Goal: Information Seeking & Learning: Learn about a topic

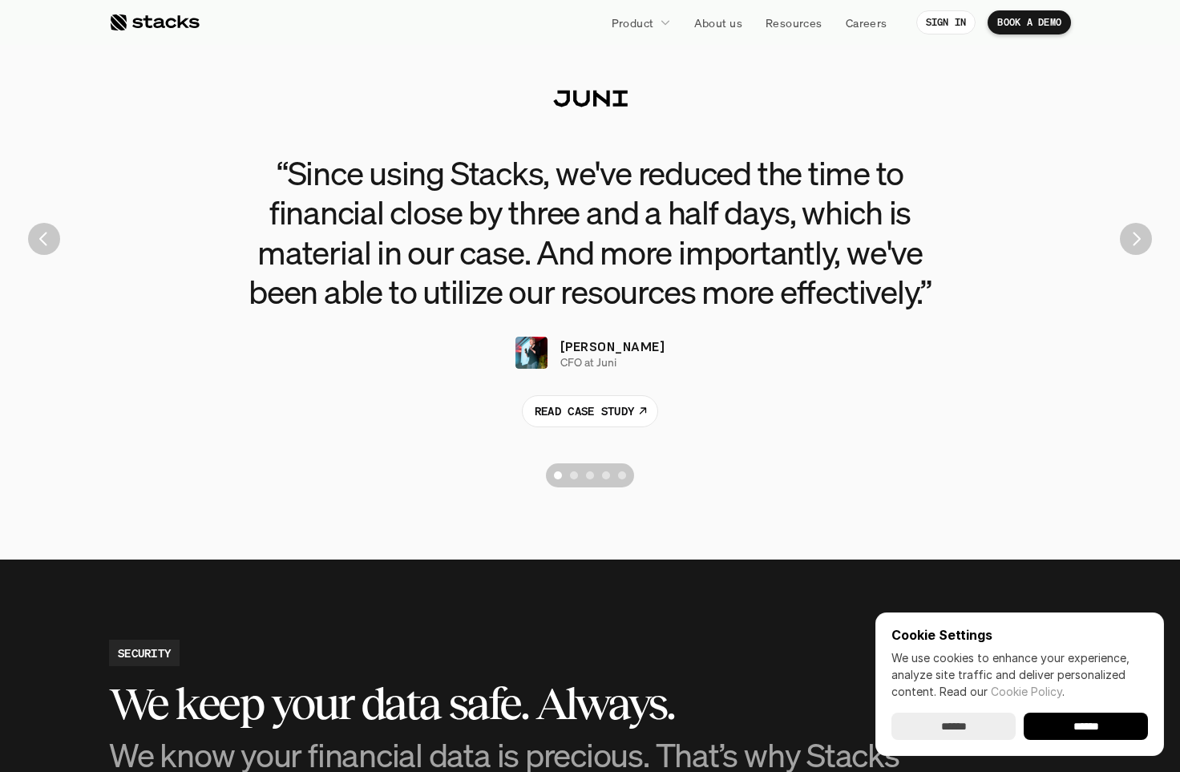
scroll to position [3663, 0]
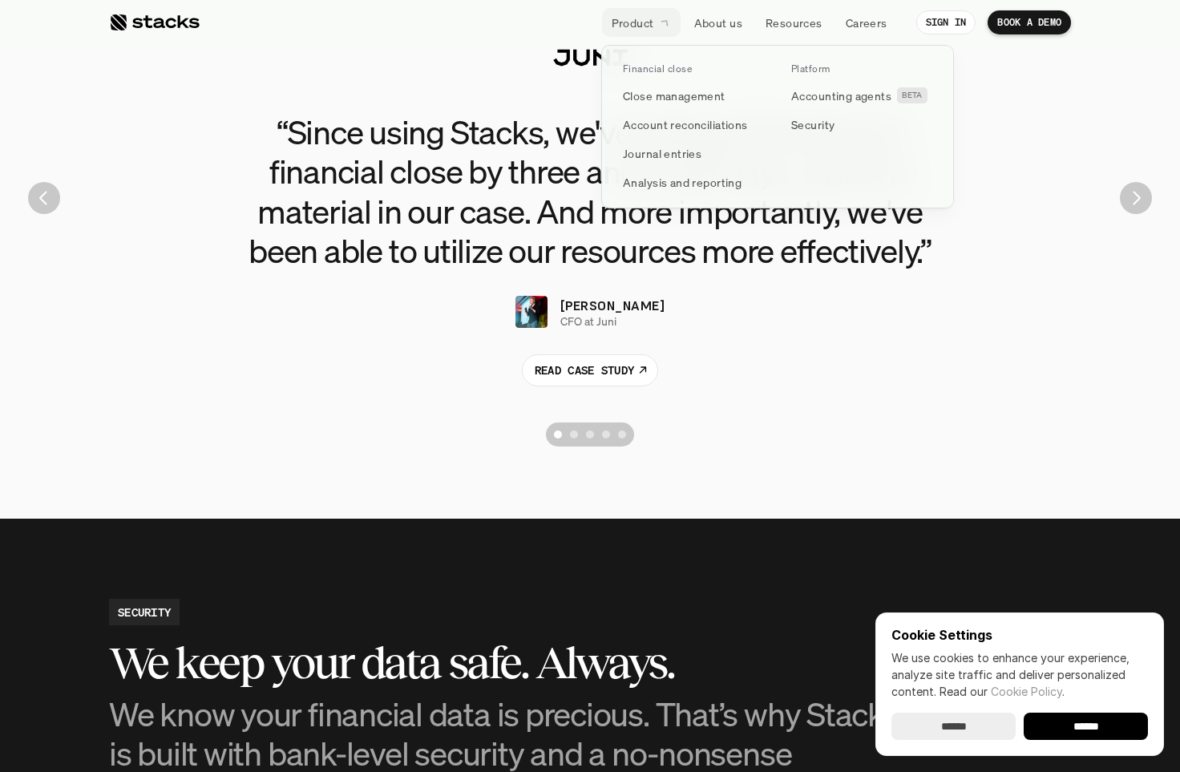
click at [635, 26] on p "Product" at bounding box center [633, 22] width 43 height 17
click at [667, 93] on p "Close management" at bounding box center [674, 95] width 103 height 17
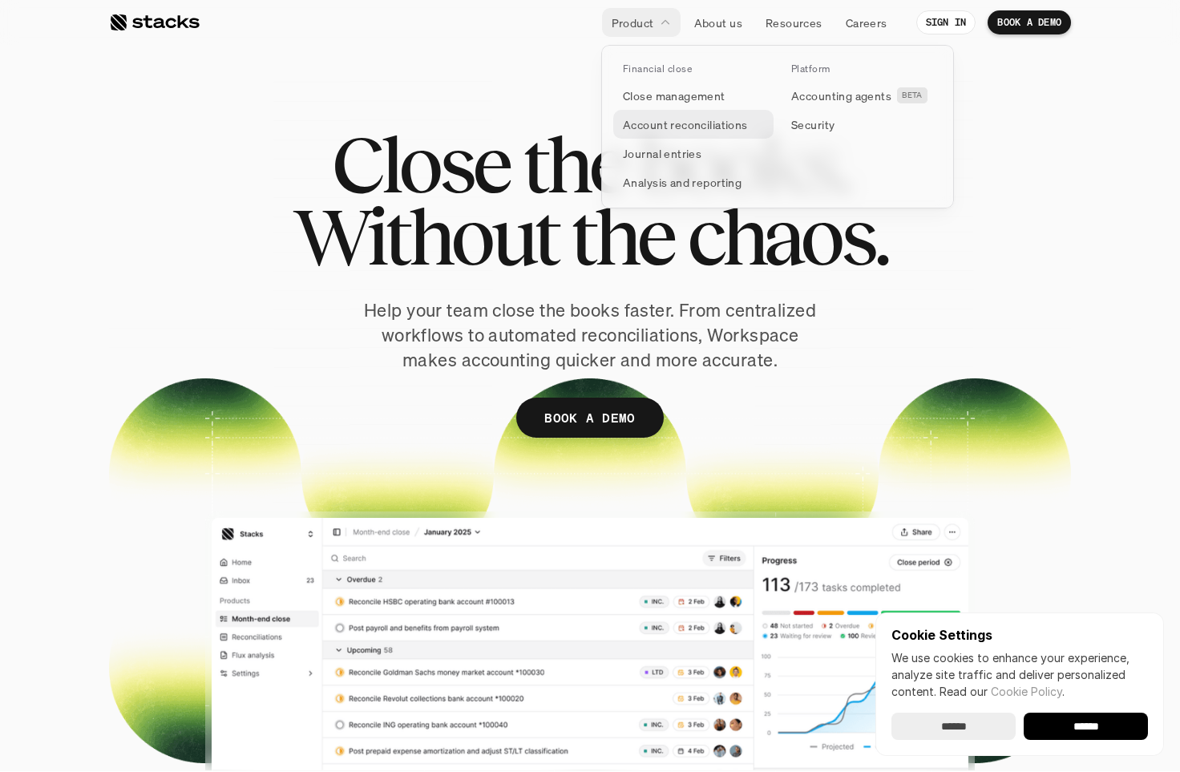
click at [684, 119] on p "Account reconciliations" at bounding box center [685, 124] width 125 height 17
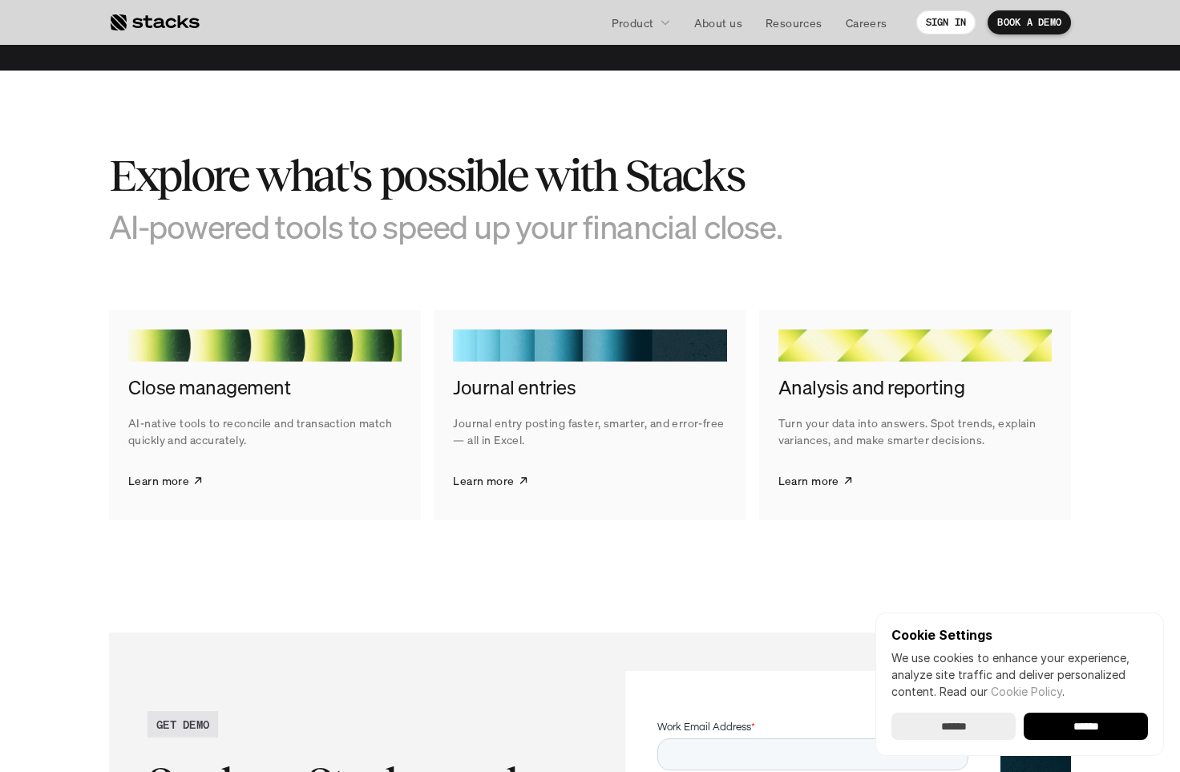
scroll to position [2974, 0]
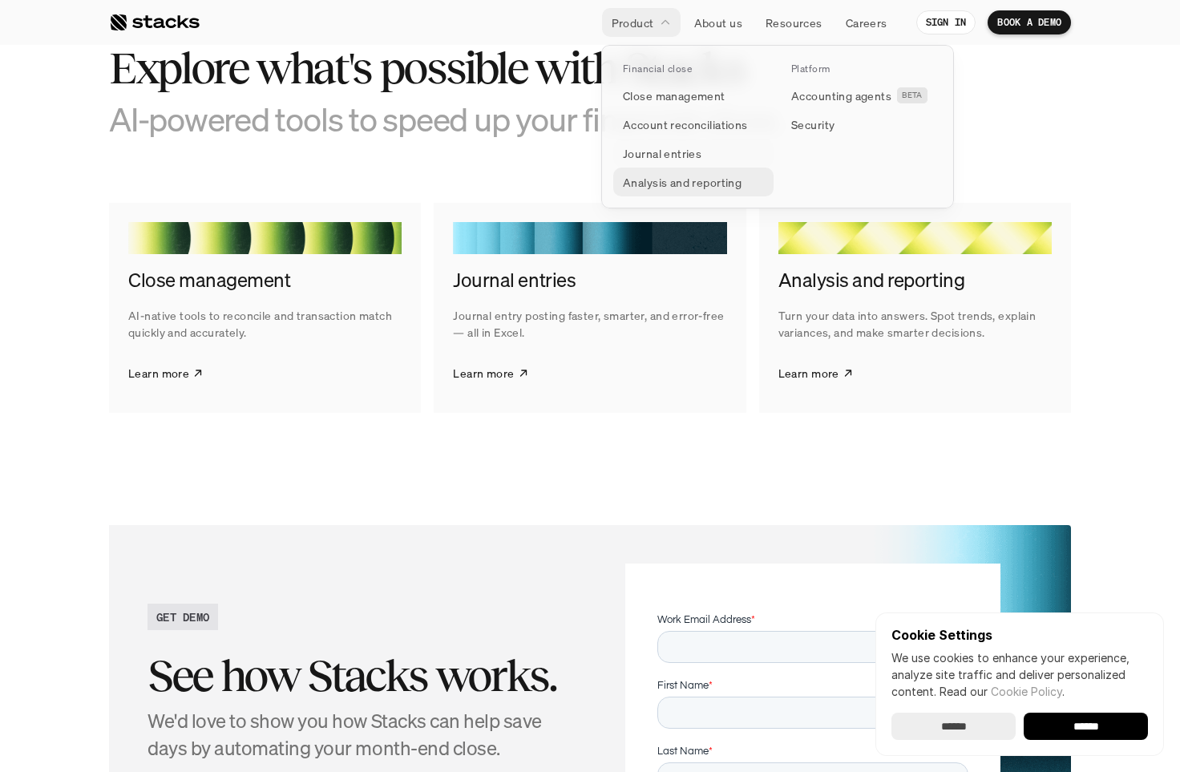
click at [687, 185] on p "Analysis and reporting" at bounding box center [682, 182] width 119 height 17
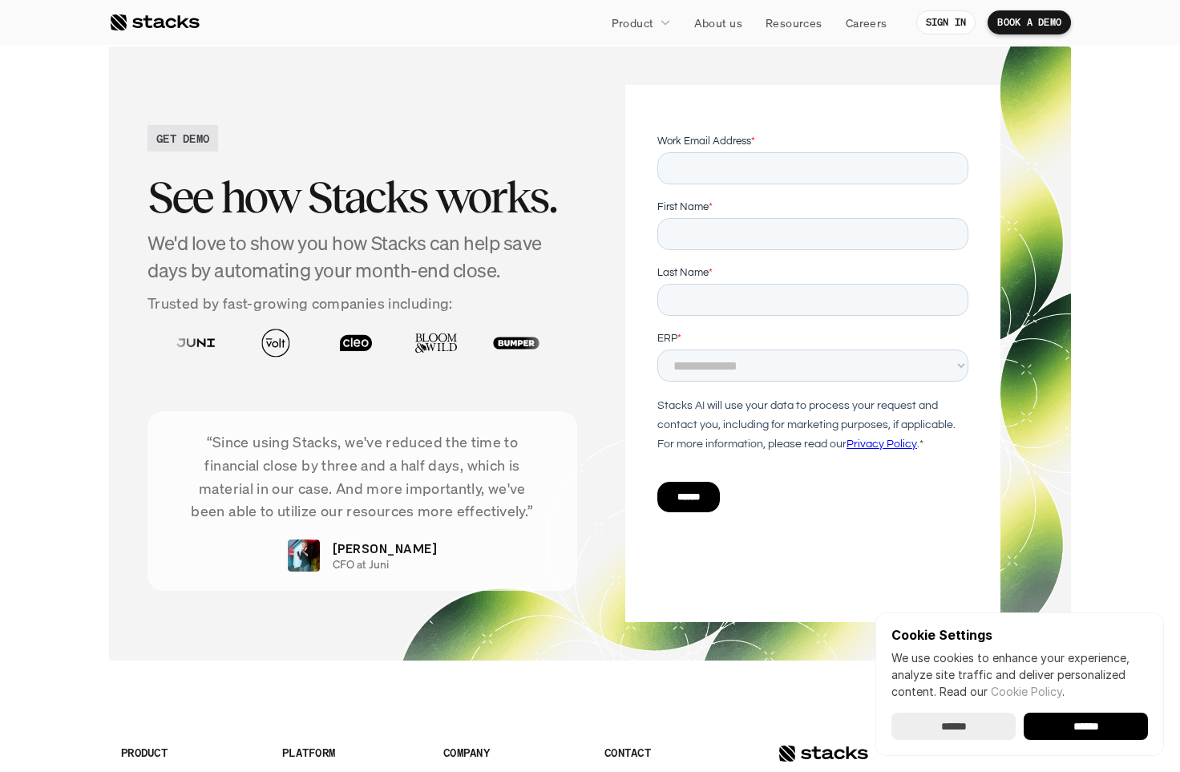
scroll to position [3887, 0]
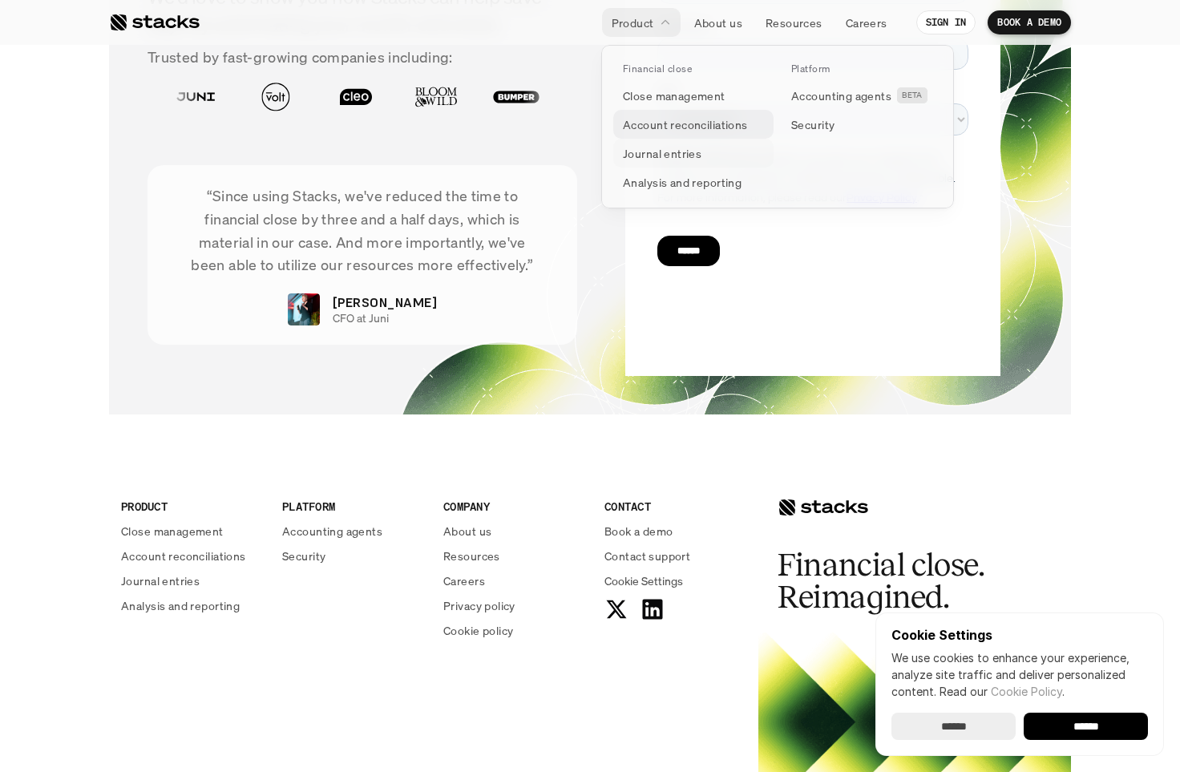
click at [671, 134] on link "Account reconciliations" at bounding box center [693, 124] width 160 height 29
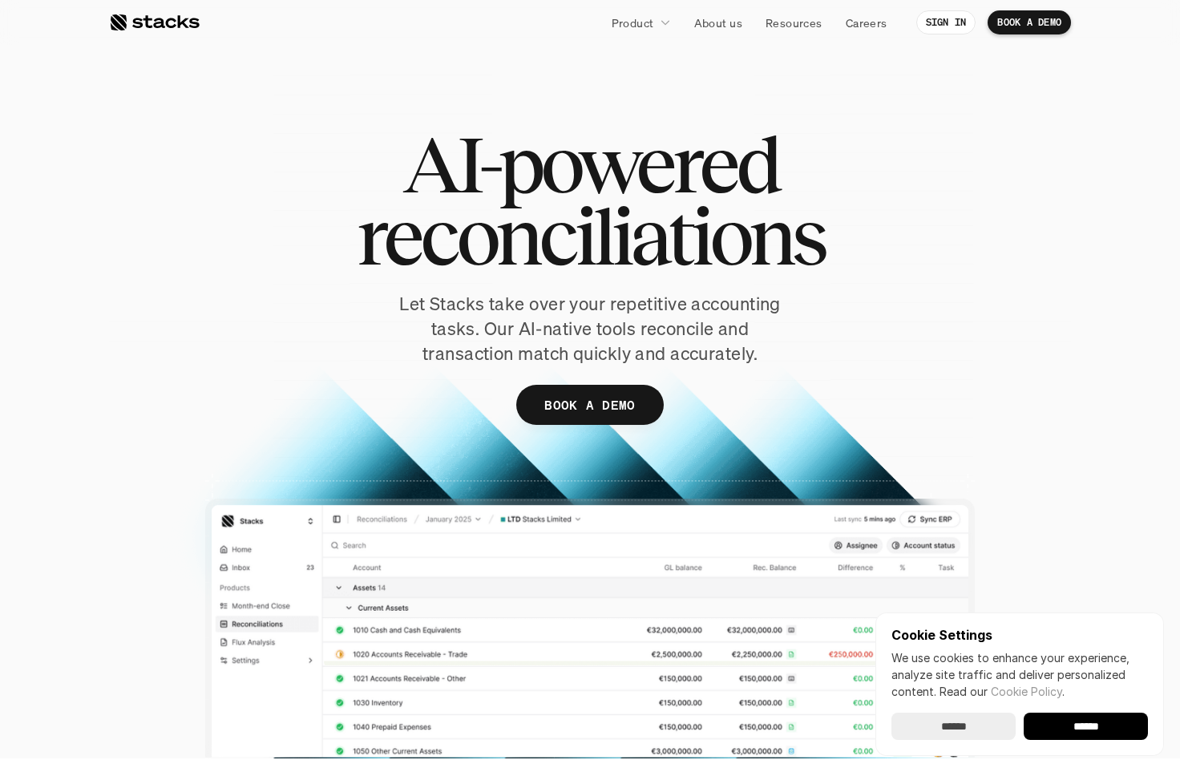
click at [132, 17] on div at bounding box center [154, 22] width 91 height 19
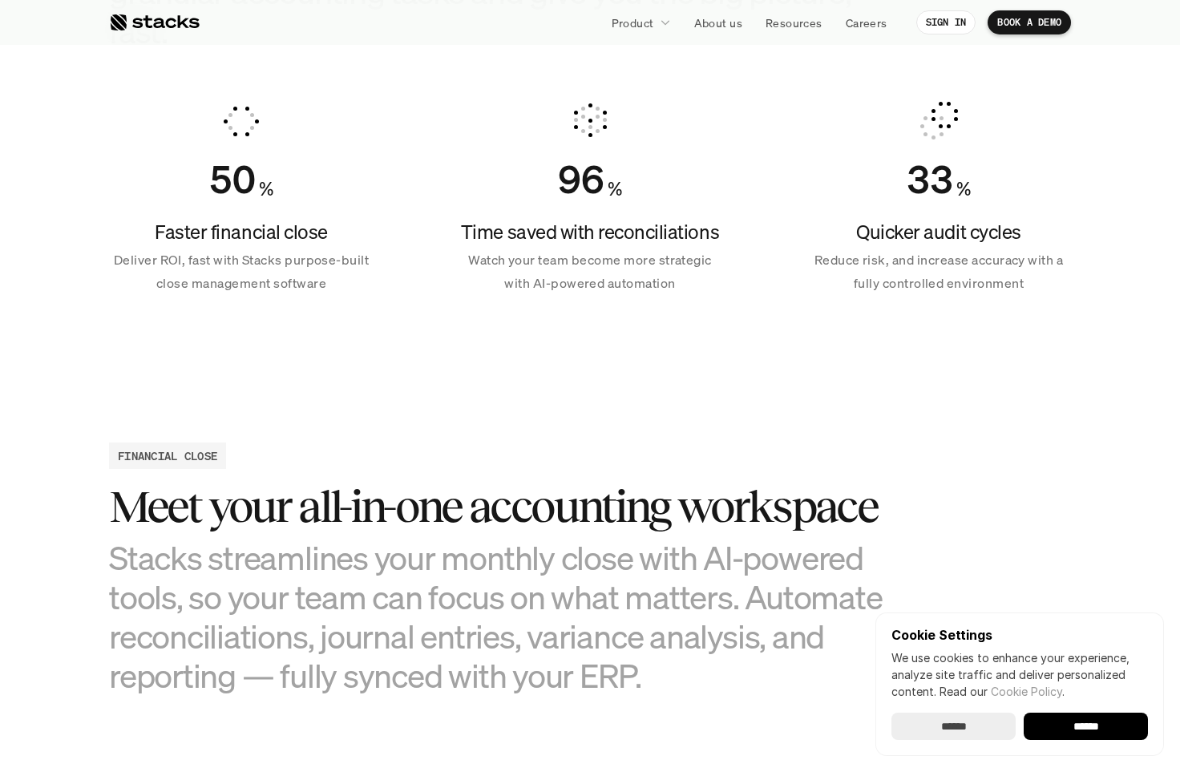
scroll to position [1215, 0]
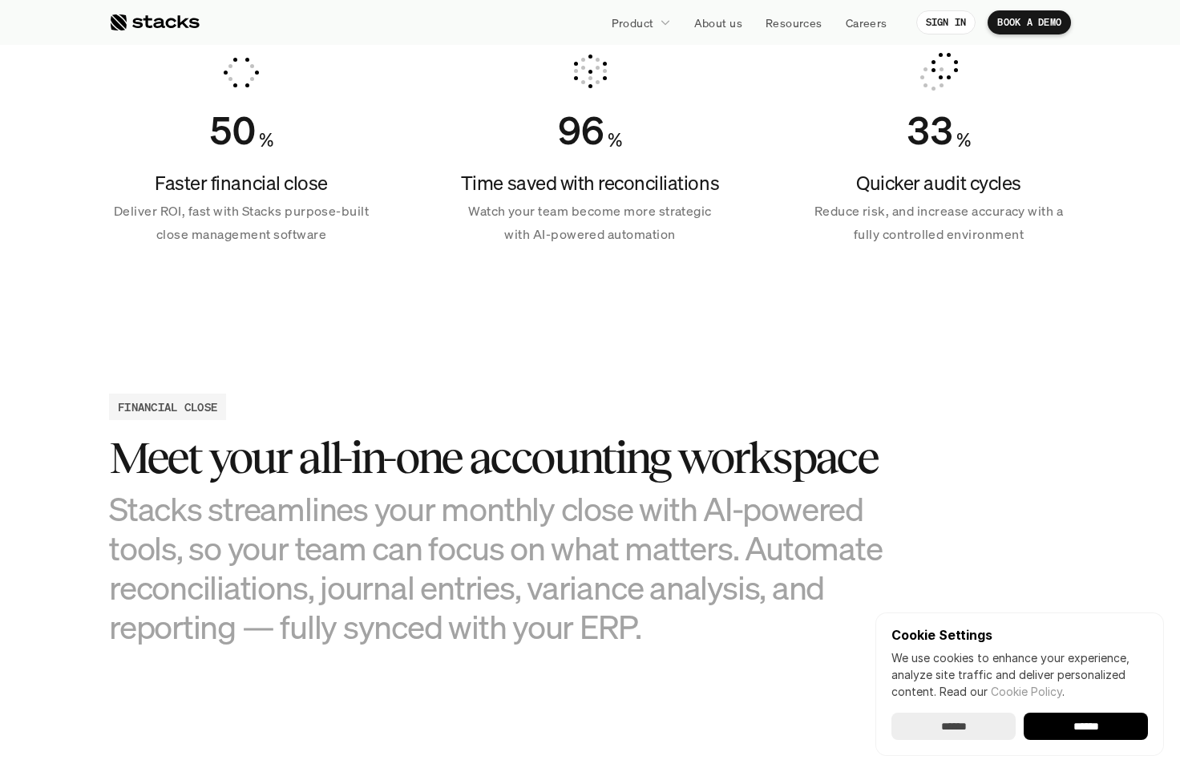
click at [495, 464] on h3 "Meet your all-in-one accounting workspace" at bounding box center [510, 458] width 802 height 50
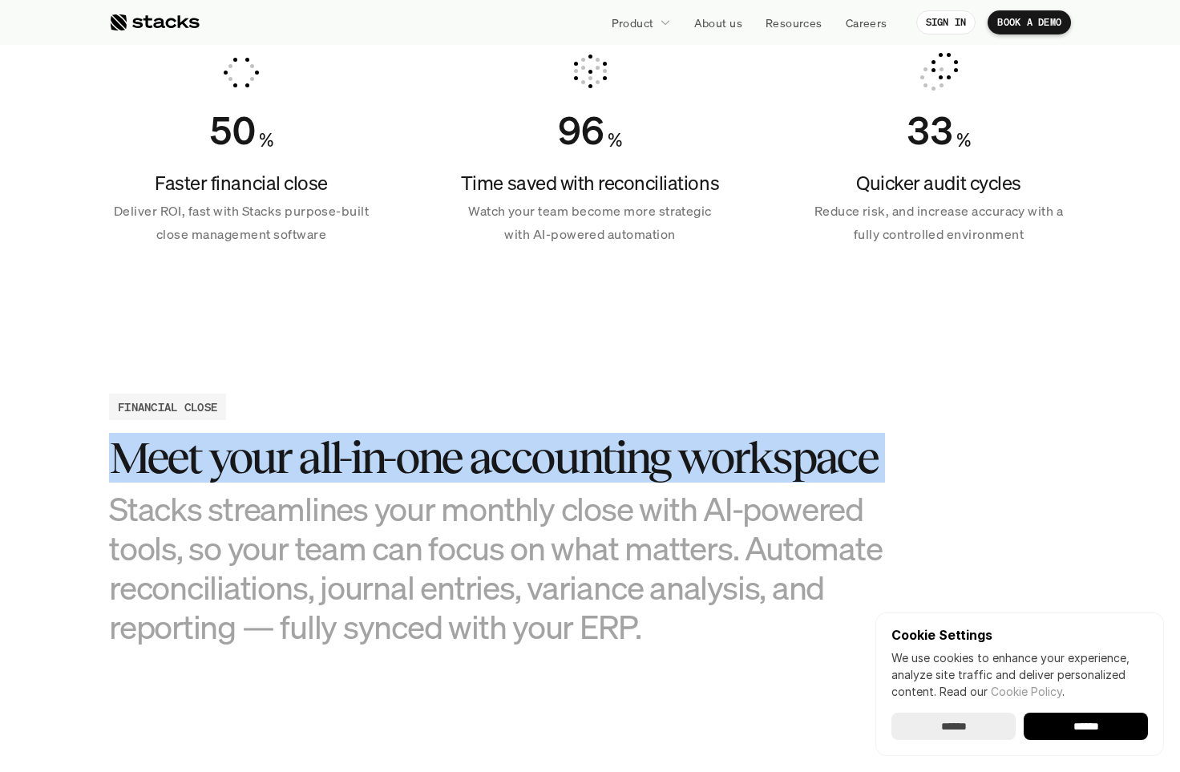
click at [495, 464] on h3 "Meet your all-in-one accounting workspace" at bounding box center [510, 458] width 802 height 50
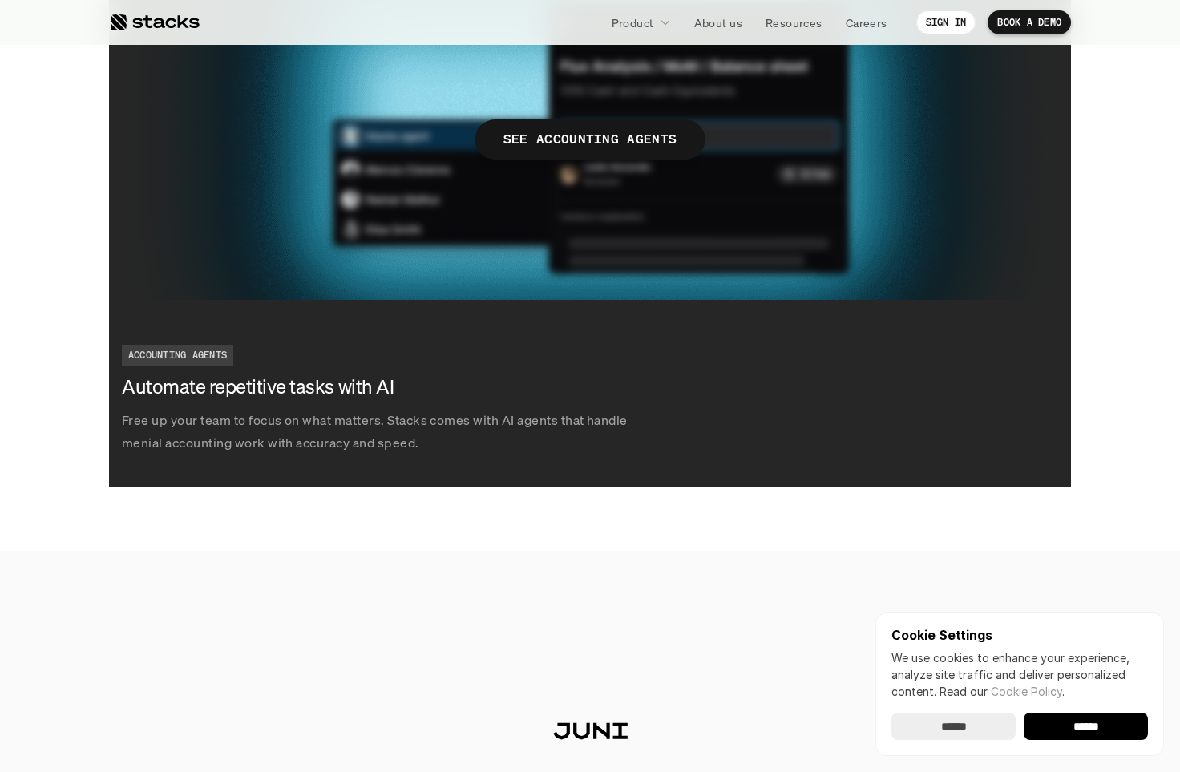
scroll to position [2969, 0]
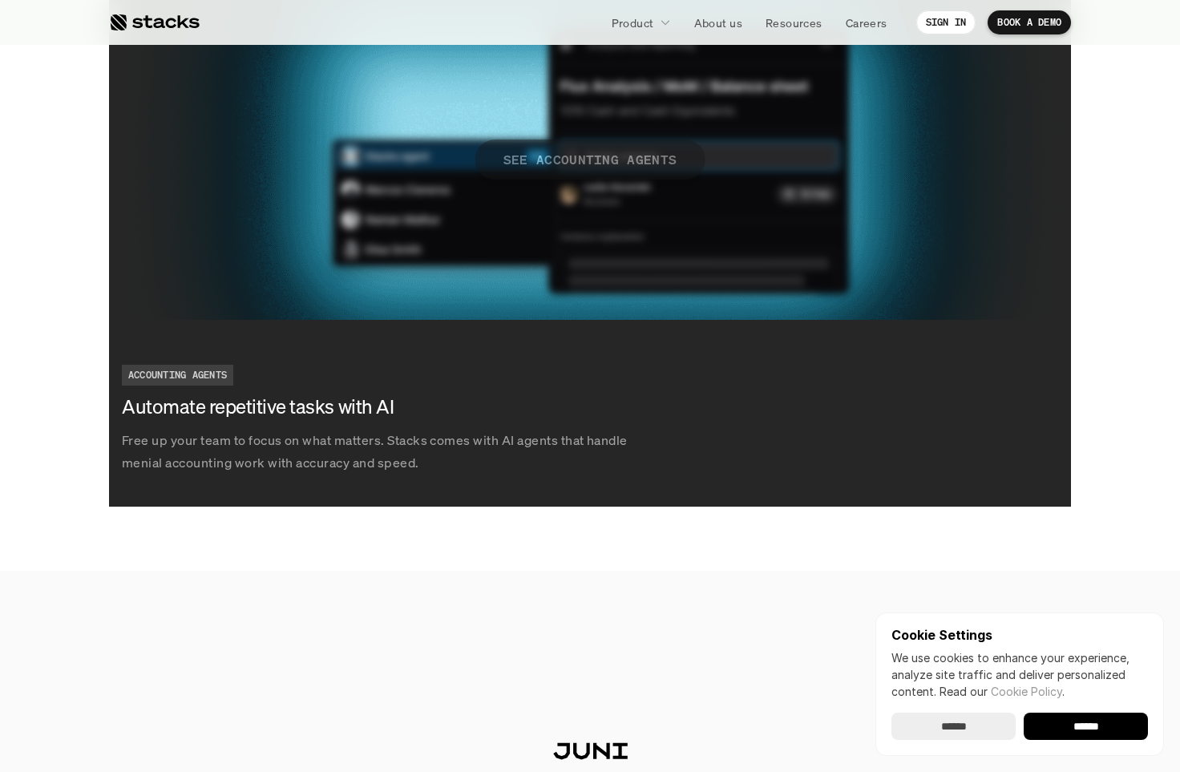
click at [615, 175] on span "SEE ACCOUNTING AGENTS" at bounding box center [591, 160] width 230 height 40
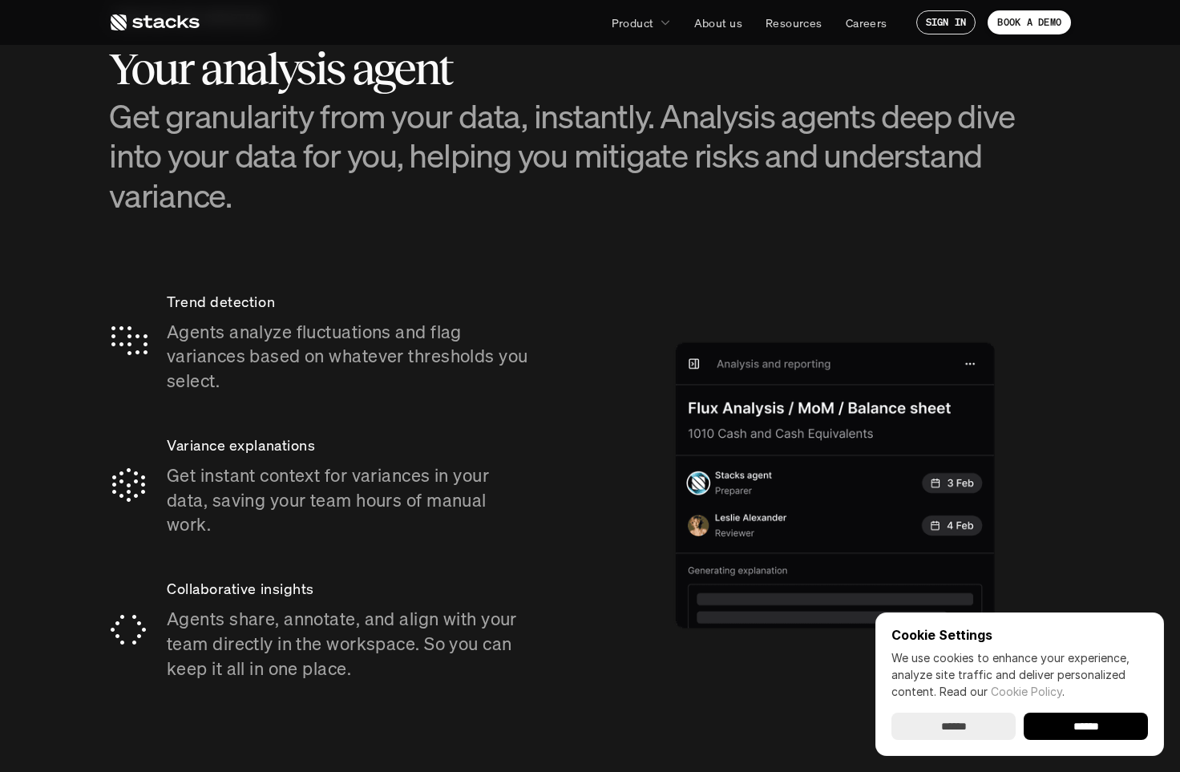
scroll to position [2628, 0]
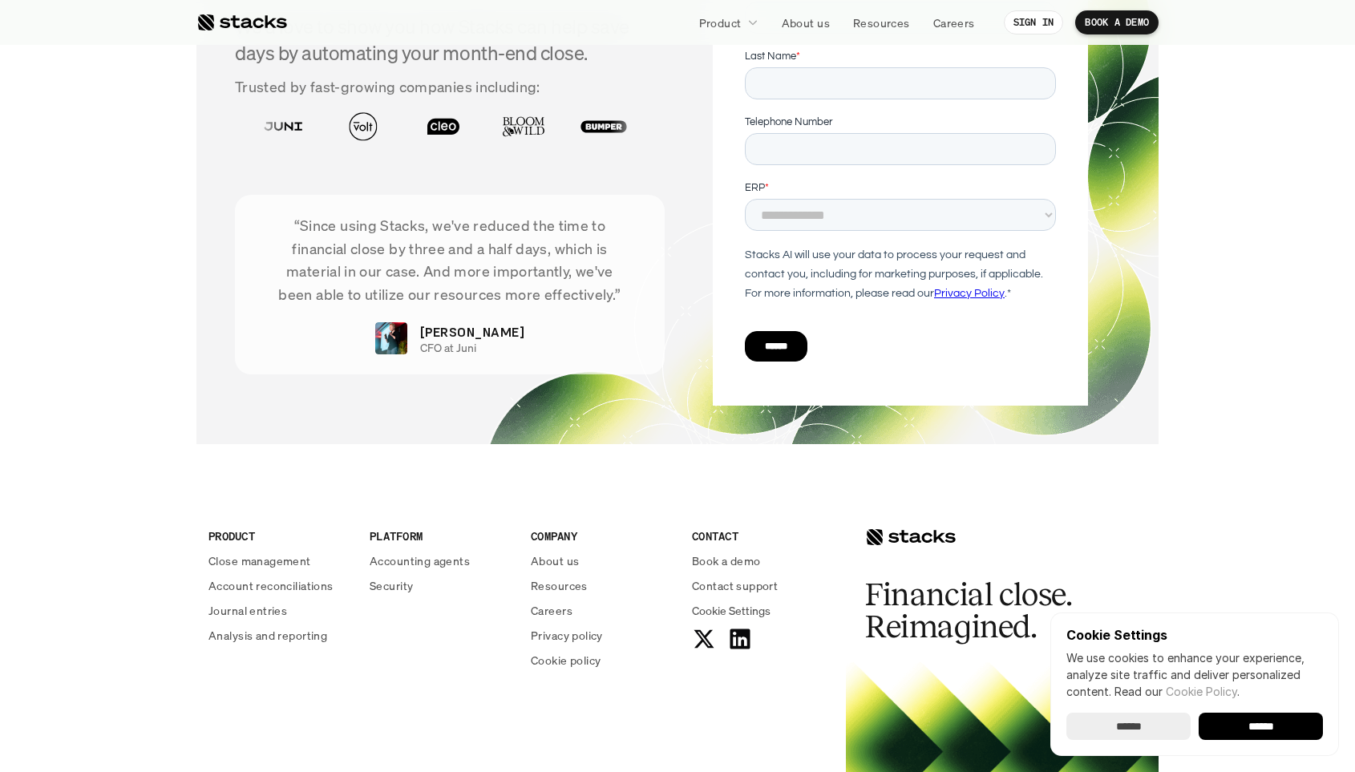
scroll to position [5495, 0]
